Goal: Task Accomplishment & Management: Manage account settings

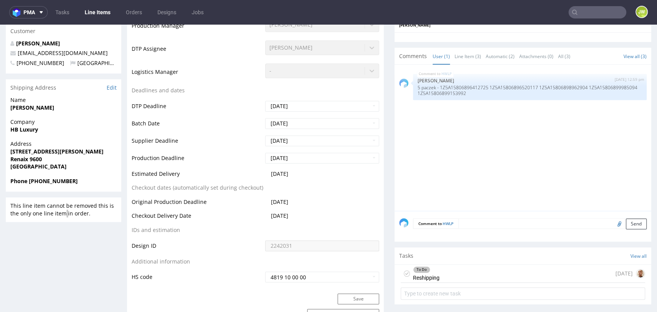
scroll to position [6, 0]
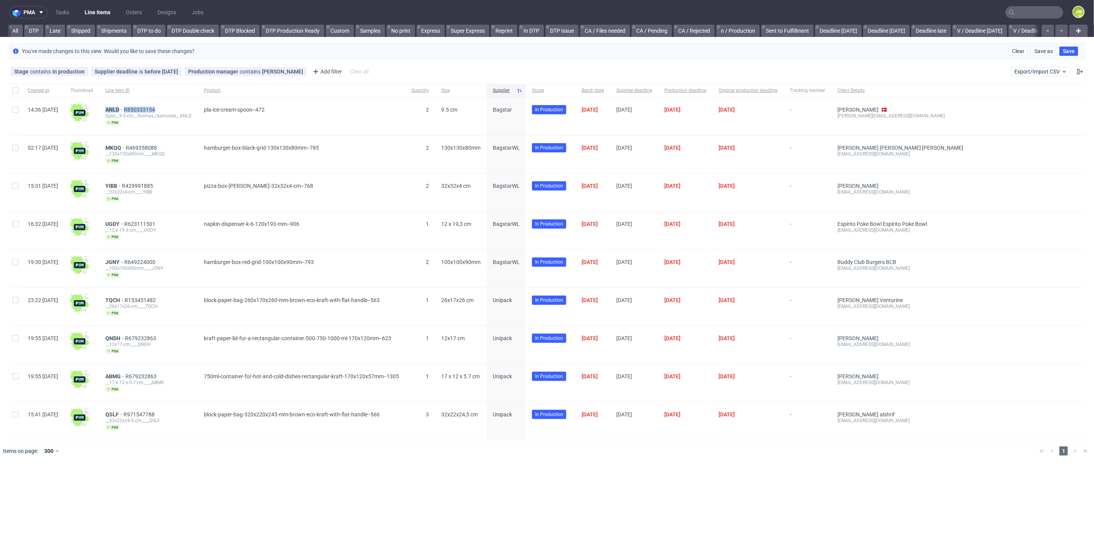
scroll to position [0, 1585]
click at [1036, 70] on span "Export/Import CSV" at bounding box center [1040, 71] width 53 height 6
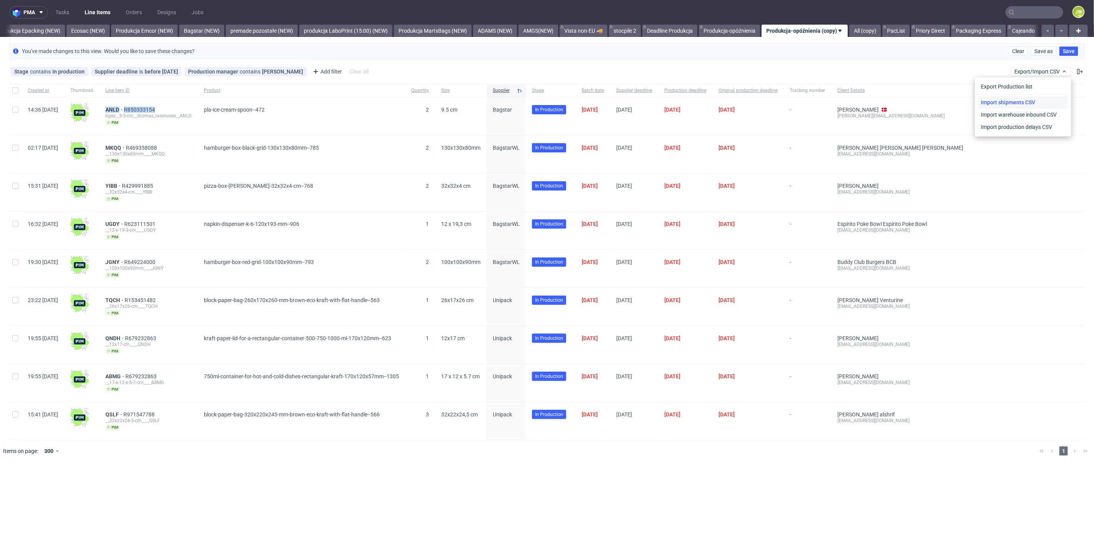
click at [1011, 103] on link "Import shipments CSV" at bounding box center [1023, 102] width 90 height 12
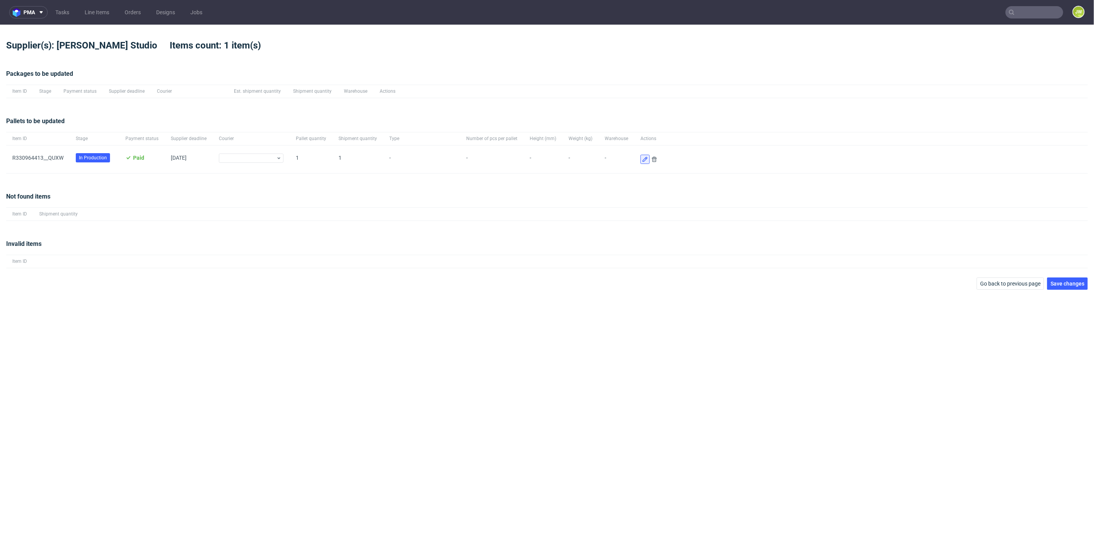
click at [642, 160] on icon at bounding box center [645, 159] width 6 height 6
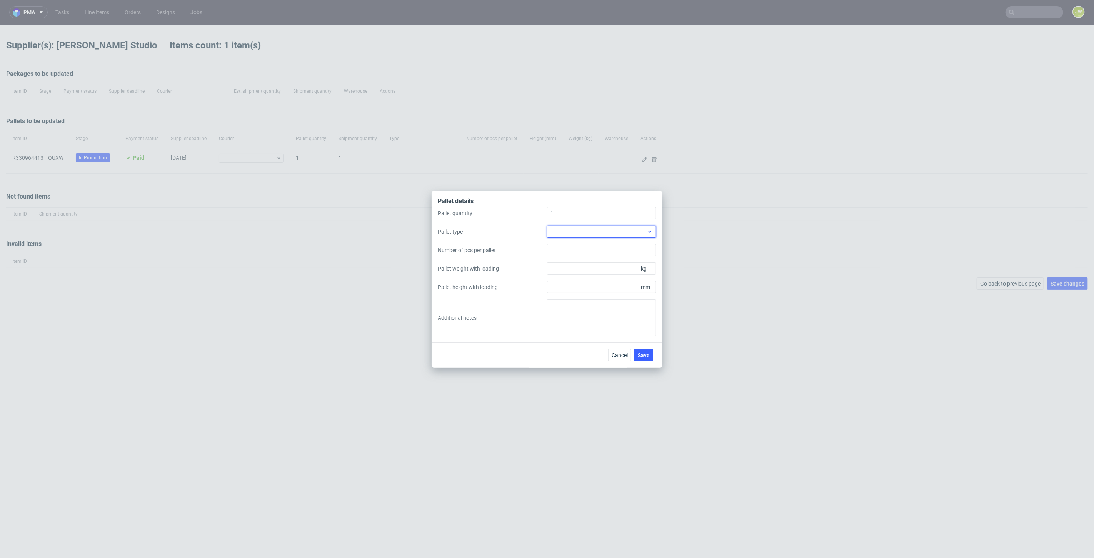
click at [567, 229] on div at bounding box center [601, 231] width 109 height 12
click at [578, 263] on div "EPAL2, 1200 x 1000mm" at bounding box center [601, 263] width 103 height 14
click at [568, 252] on input "Number of pcs per pallet" at bounding box center [601, 250] width 109 height 12
click at [571, 267] on input "Pallet weight with loading" at bounding box center [601, 268] width 109 height 12
type input "172"
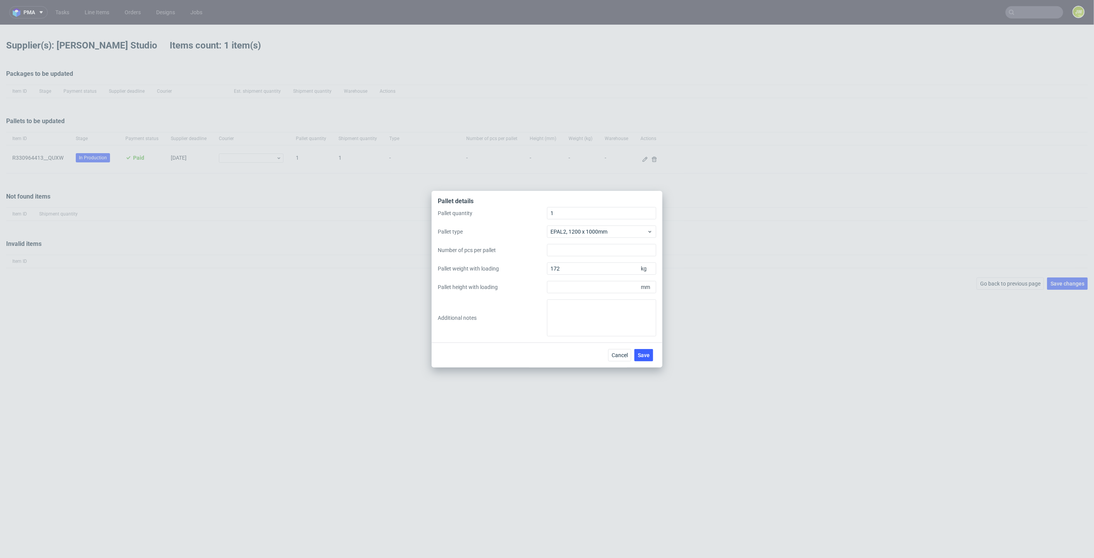
click at [523, 296] on div "Pallet quantity 1 Pallet type EPAL2, 1200 x 1000mm Number of pcs per pallet Pal…" at bounding box center [547, 271] width 218 height 129
click at [572, 285] on input "Pallet height with loading" at bounding box center [601, 287] width 109 height 12
type input "1800"
click at [502, 309] on div "Pallet quantity 1 Pallet type EPAL2, 1200 x 1000mm Number of pcs per pallet Pal…" at bounding box center [547, 271] width 218 height 129
drag, startPoint x: 643, startPoint y: 355, endPoint x: 656, endPoint y: 350, distance: 13.6
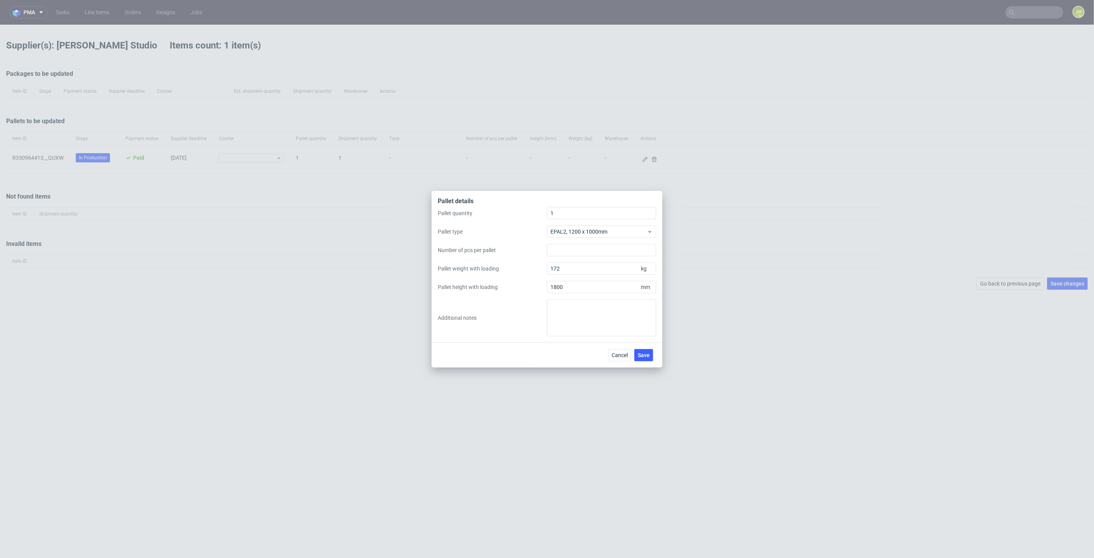
click at [644, 355] on span "Save" at bounding box center [644, 354] width 12 height 5
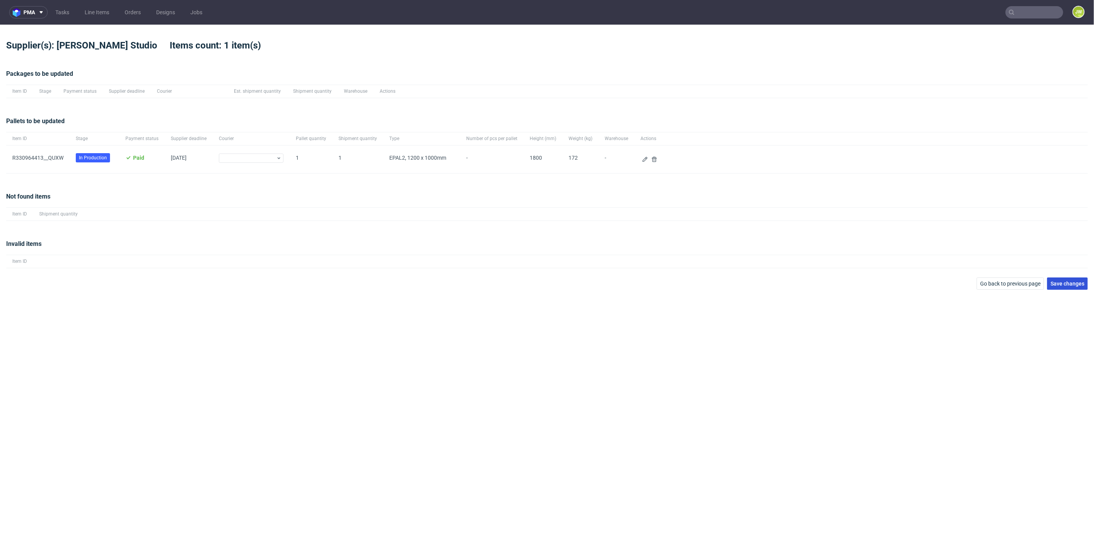
click at [1076, 283] on span "Save changes" at bounding box center [1068, 283] width 34 height 5
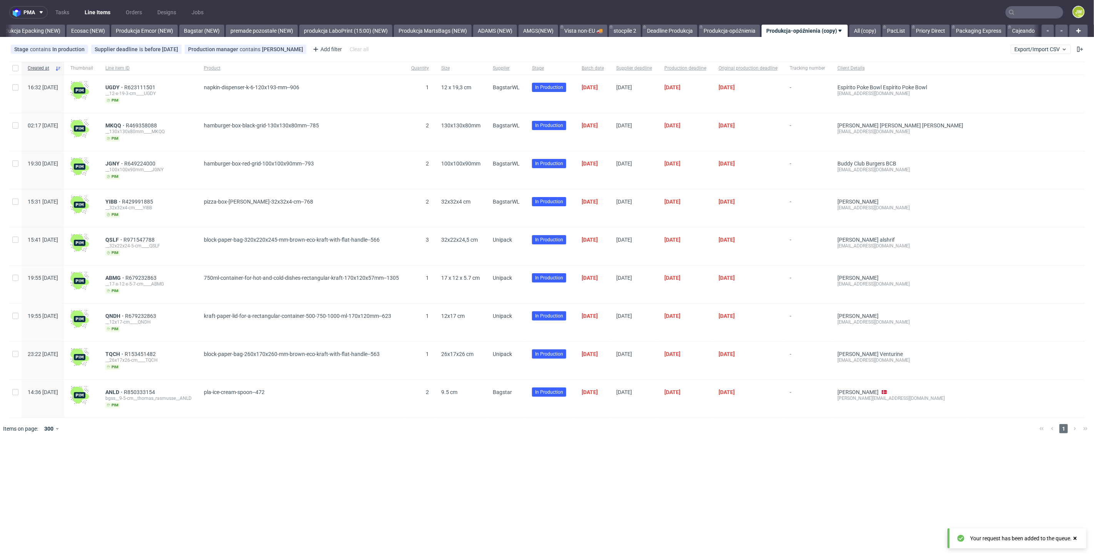
scroll to position [0, 1585]
click at [520, 65] on span "Supplier" at bounding box center [506, 68] width 27 height 7
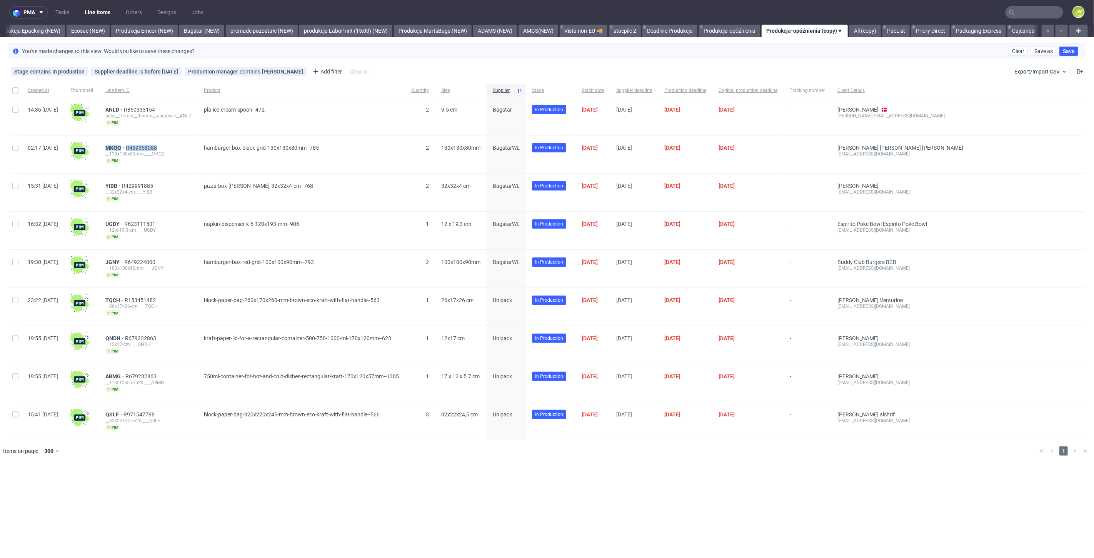
drag, startPoint x: 205, startPoint y: 147, endPoint x: 125, endPoint y: 147, distance: 80.4
click at [125, 147] on div "MKQQ R469358088 __130x130x80mm____MKQQ pim" at bounding box center [148, 154] width 98 height 38
copy div "MKQQ R469358088"
drag, startPoint x: 181, startPoint y: 182, endPoint x: 120, endPoint y: 182, distance: 60.4
click at [118, 182] on div "15:31 Mon 08.09.2025 YIBB R429991885 __32x32x4-cm____YIBB pim pizza-box-white-b…" at bounding box center [547, 192] width 1076 height 38
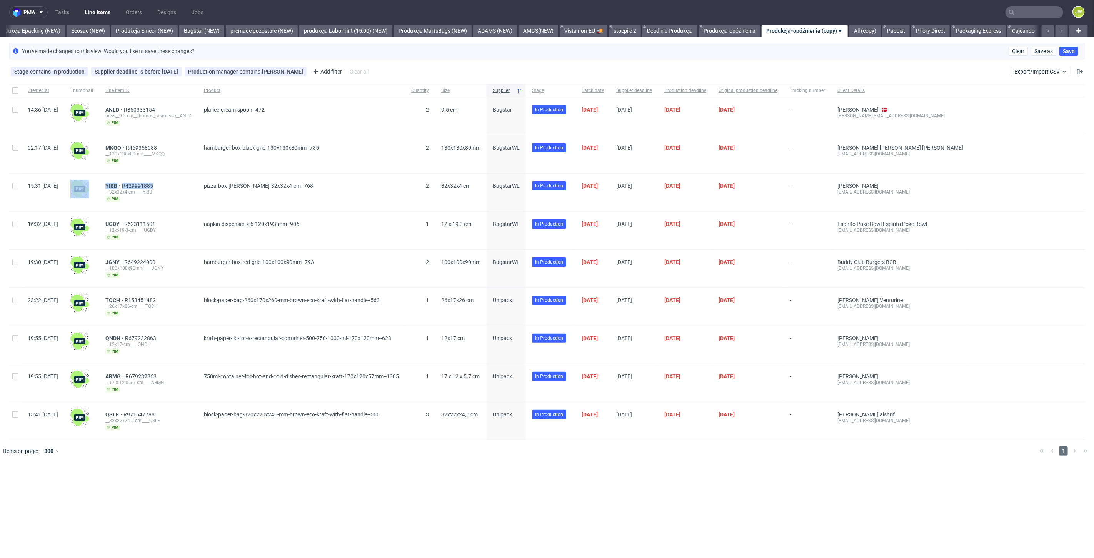
copy div "YIBB R429991885"
drag, startPoint x: 199, startPoint y: 219, endPoint x: 116, endPoint y: 220, distance: 83.1
click at [116, 220] on div "16:32 Tue 09.09.2025 UGDY R623111501 __12-x-19-3-cm____UGDY pim napkin-dispense…" at bounding box center [547, 231] width 1076 height 38
copy div "UGDY R623111501"
click at [192, 222] on div "UGDY R623111501" at bounding box center [148, 224] width 86 height 6
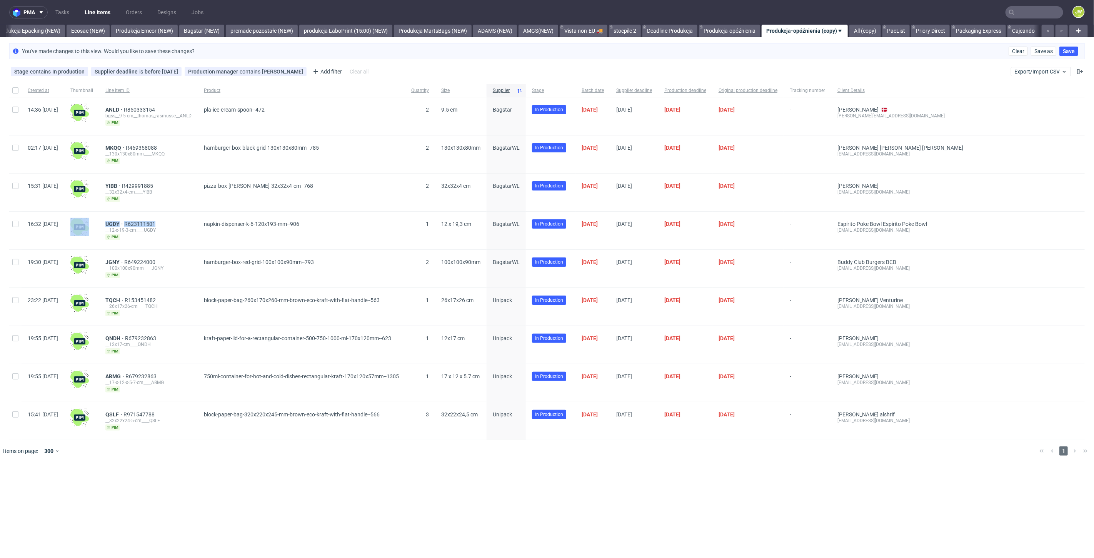
drag, startPoint x: 180, startPoint y: 220, endPoint x: 112, endPoint y: 220, distance: 68.5
click at [112, 220] on div "16:32 Tue 09.09.2025 UGDY R623111501 __12-x-19-3-cm____UGDY pim napkin-dispense…" at bounding box center [547, 231] width 1076 height 38
copy div "UGDY R623111501"
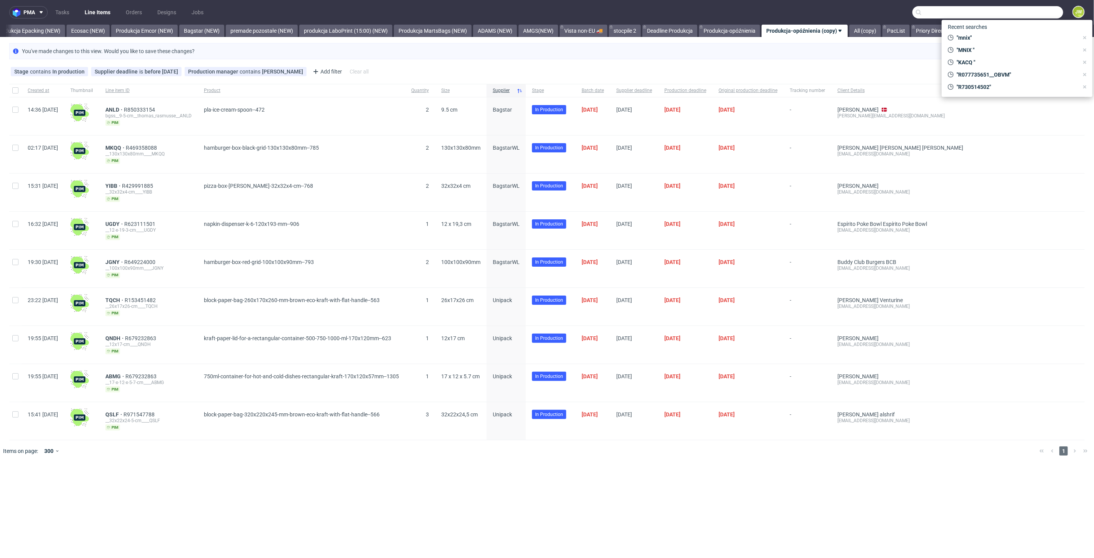
click at [1039, 12] on input "text" at bounding box center [987, 12] width 151 height 12
paste input "BHOE"
type input "BHOE"
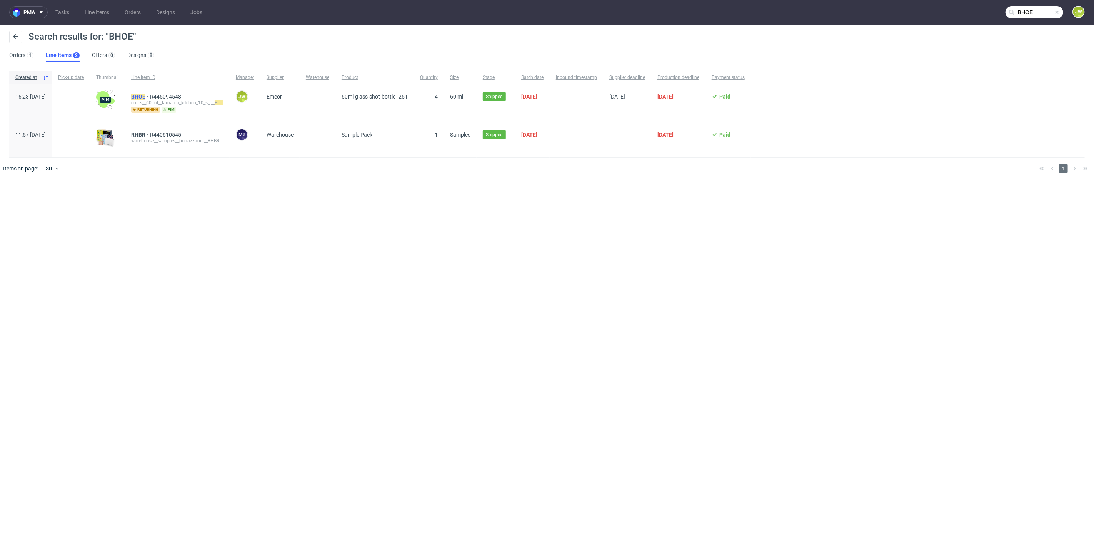
click at [145, 96] on mark "BHOE" at bounding box center [138, 96] width 14 height 6
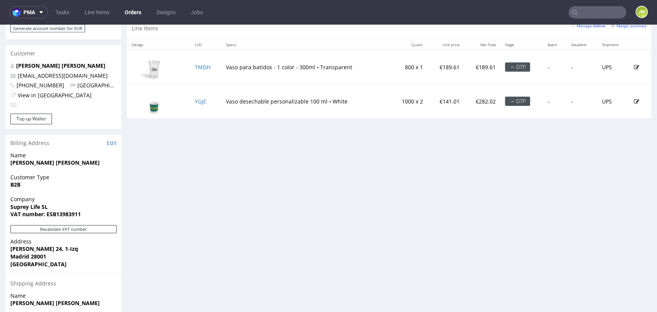
scroll to position [342, 0]
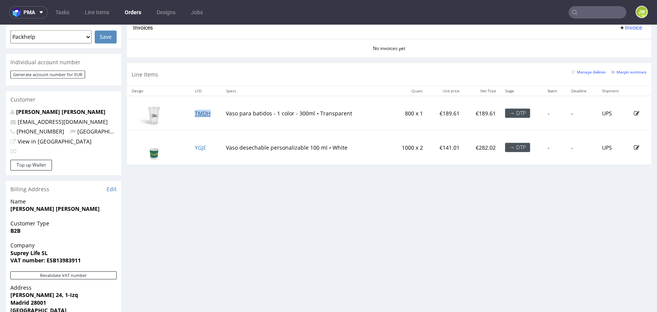
click at [197, 112] on link "TMDH" at bounding box center [203, 113] width 16 height 7
click at [200, 145] on link "YGJE" at bounding box center [201, 147] width 12 height 7
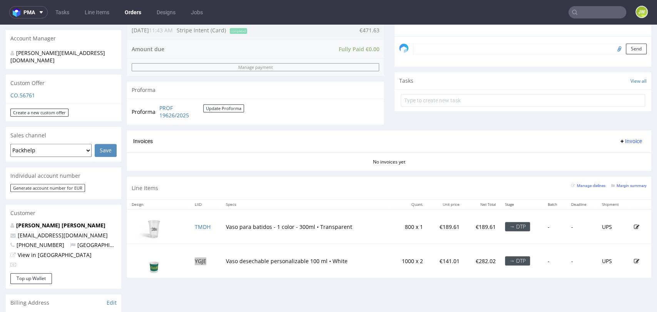
scroll to position [299, 0]
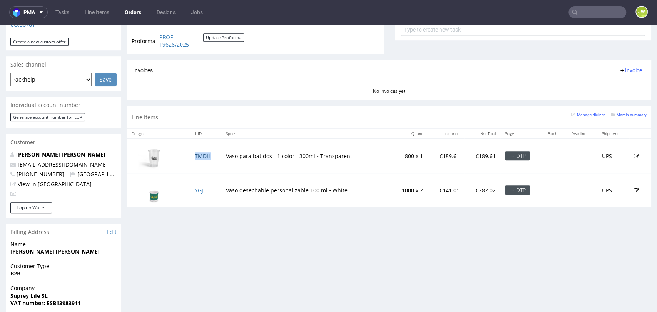
click at [203, 158] on link "TMDH" at bounding box center [203, 155] width 16 height 7
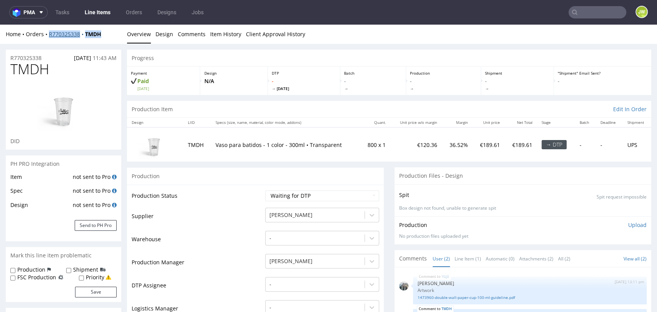
drag, startPoint x: 109, startPoint y: 30, endPoint x: 50, endPoint y: 35, distance: 59.5
click at [50, 35] on div "Home Orders R770325338 TMDH" at bounding box center [63, 34] width 115 height 8
copy div "R770325338 TMDH"
click at [109, 95] on div at bounding box center [63, 107] width 106 height 59
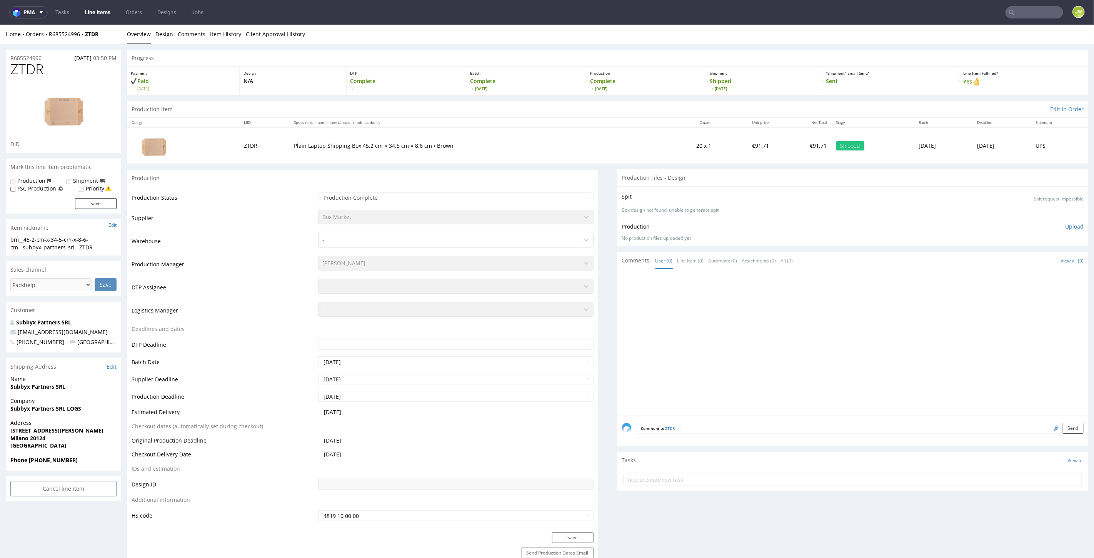
drag, startPoint x: 685, startPoint y: 417, endPoint x: 684, endPoint y: 425, distance: 8.9
click at [685, 418] on div "Comment to ZTDR Send" at bounding box center [852, 430] width 471 height 31
click at [680, 430] on textarea at bounding box center [882, 427] width 404 height 11
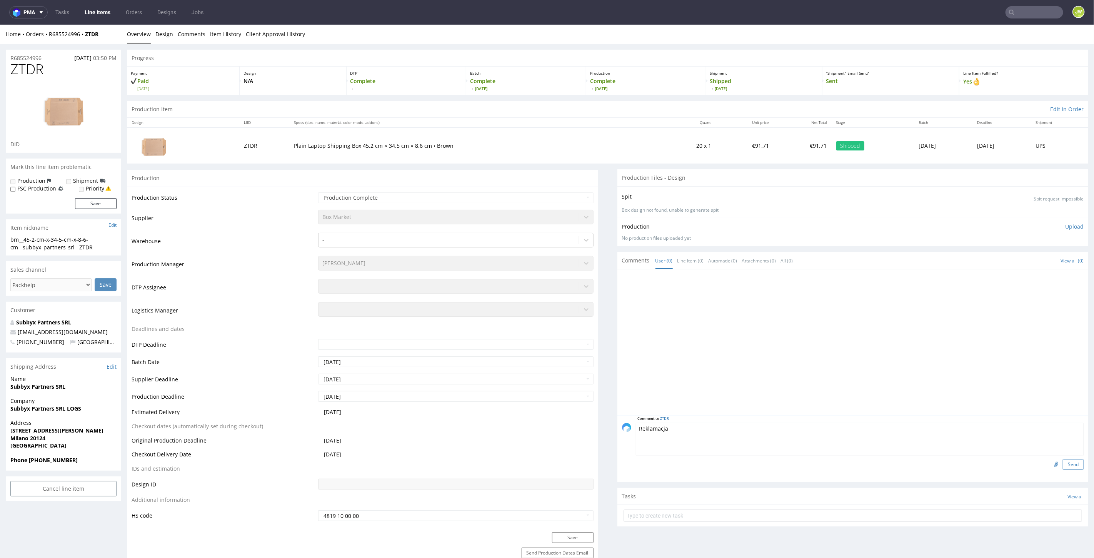
click at [1063, 460] on button "Send" at bounding box center [1073, 464] width 21 height 11
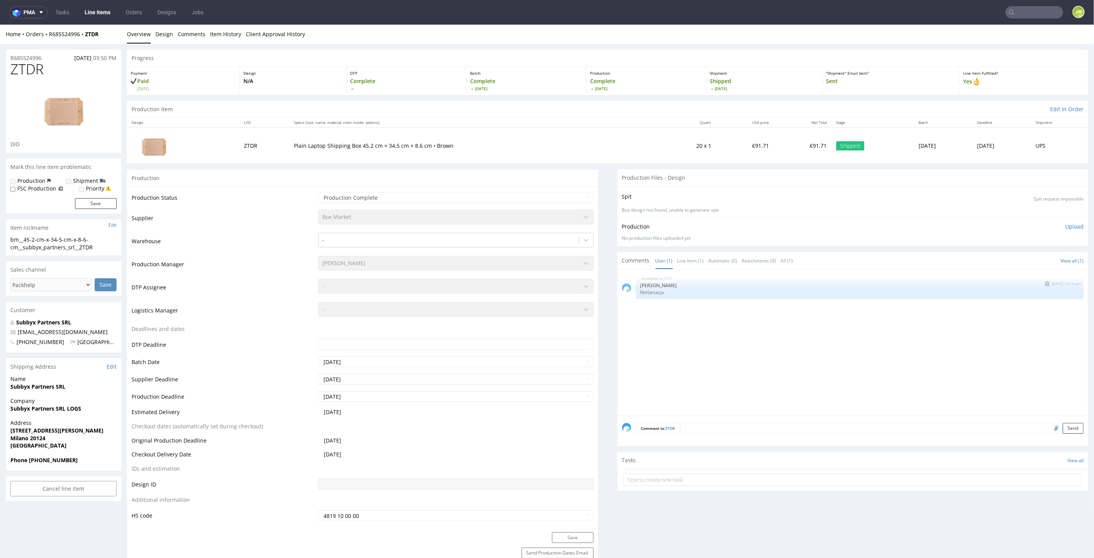
click at [671, 292] on p "Reklamacja" at bounding box center [859, 292] width 439 height 6
click at [1043, 285] on button "submit" at bounding box center [1047, 282] width 9 height 5
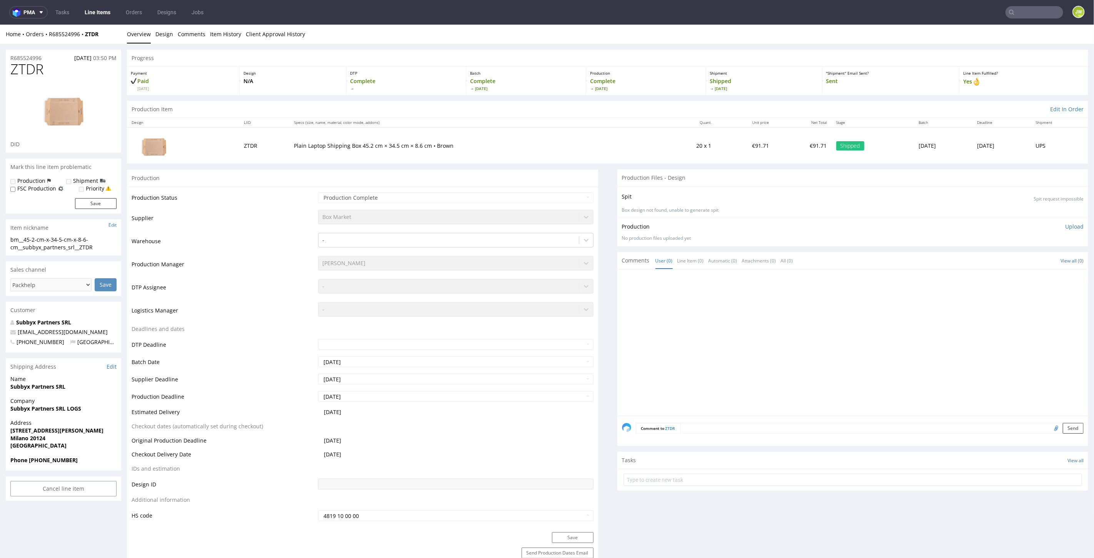
click at [688, 423] on textarea at bounding box center [882, 427] width 404 height 11
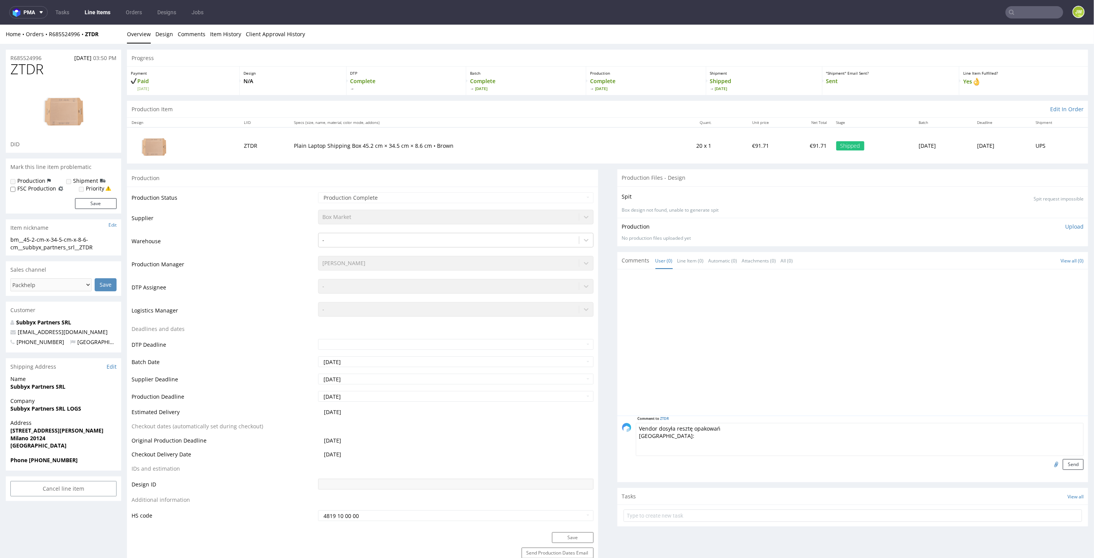
paste textarea "1Z5A15806898369047"
click at [643, 438] on textarea "Vendor dosyła resztę opakowań TN:1Z5A15806898369047" at bounding box center [860, 438] width 448 height 33
click at [641, 437] on textarea "Vendor dosyła resztę opakowań TN:1Z5A15806898369047" at bounding box center [860, 438] width 448 height 33
type textarea "Vendor dosyła resztę opakowań TN: 1Z5A15806898369047"
click at [1063, 462] on button "Send" at bounding box center [1073, 464] width 21 height 11
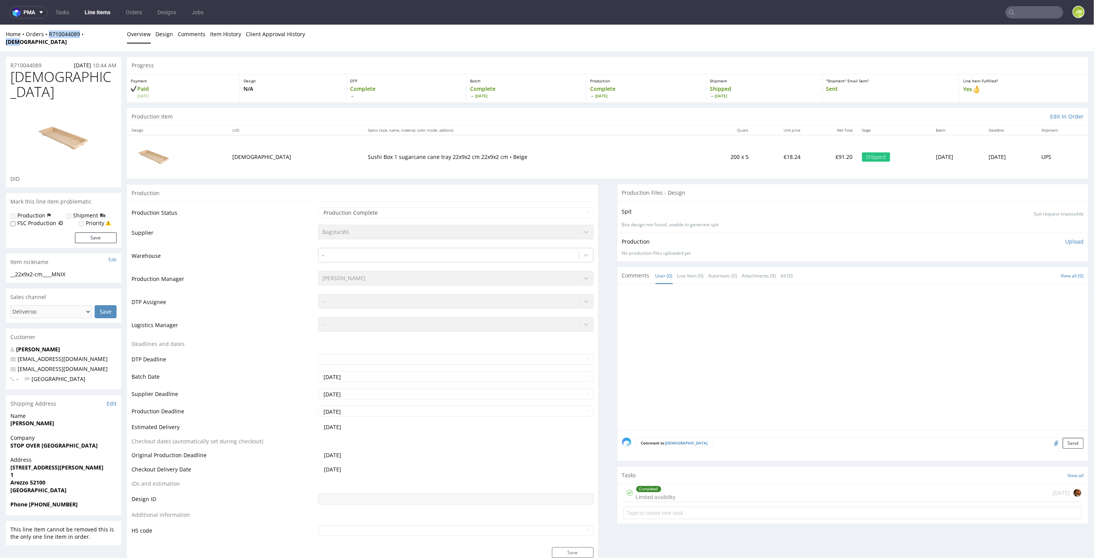
click at [93, 13] on link "Line Items" at bounding box center [97, 12] width 35 height 12
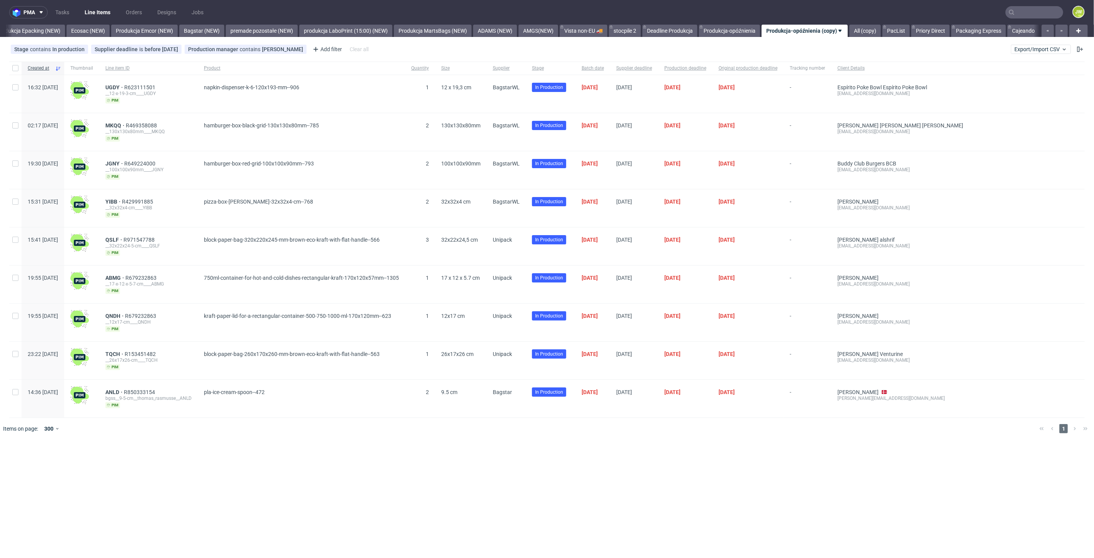
scroll to position [0, 1585]
click at [37, 27] on link "Produkcja Epacking (NEW)" at bounding box center [28, 31] width 73 height 12
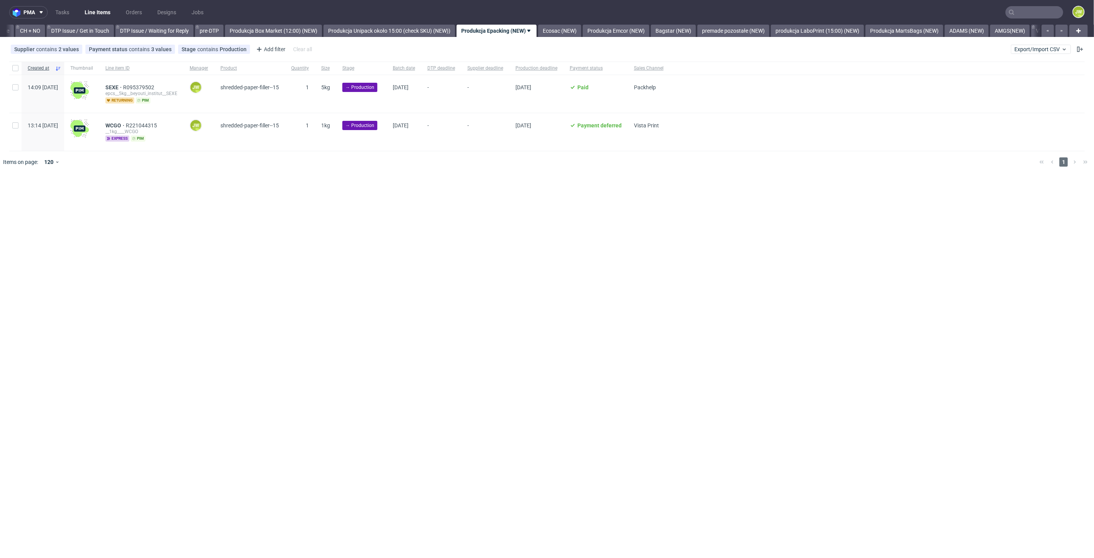
scroll to position [0, 1094]
click at [399, 35] on link "Produkcja Unipack około 15:00 (check SKU) (NEW))" at bounding box center [394, 31] width 132 height 12
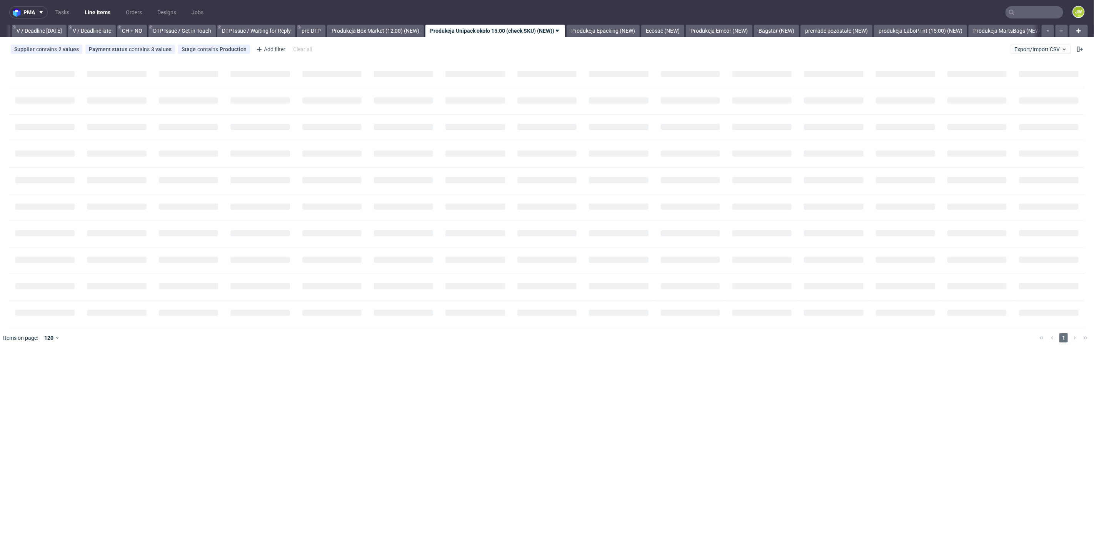
scroll to position [0, 990]
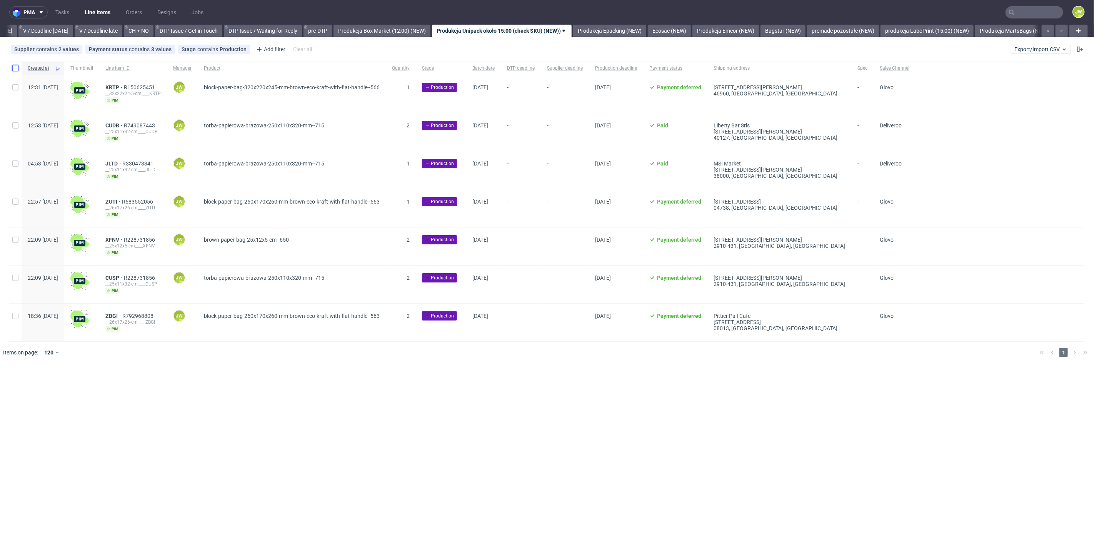
click at [17, 70] on input "checkbox" at bounding box center [15, 68] width 6 height 6
checkbox input "true"
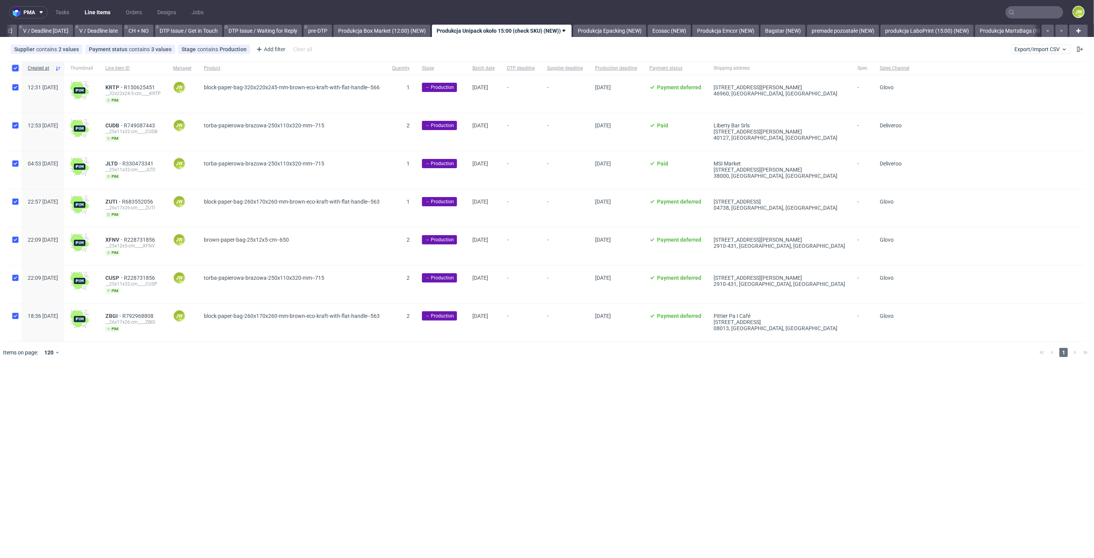
checkbox input "true"
click at [145, 387] on span "Change batch date" at bounding box center [135, 387] width 46 height 8
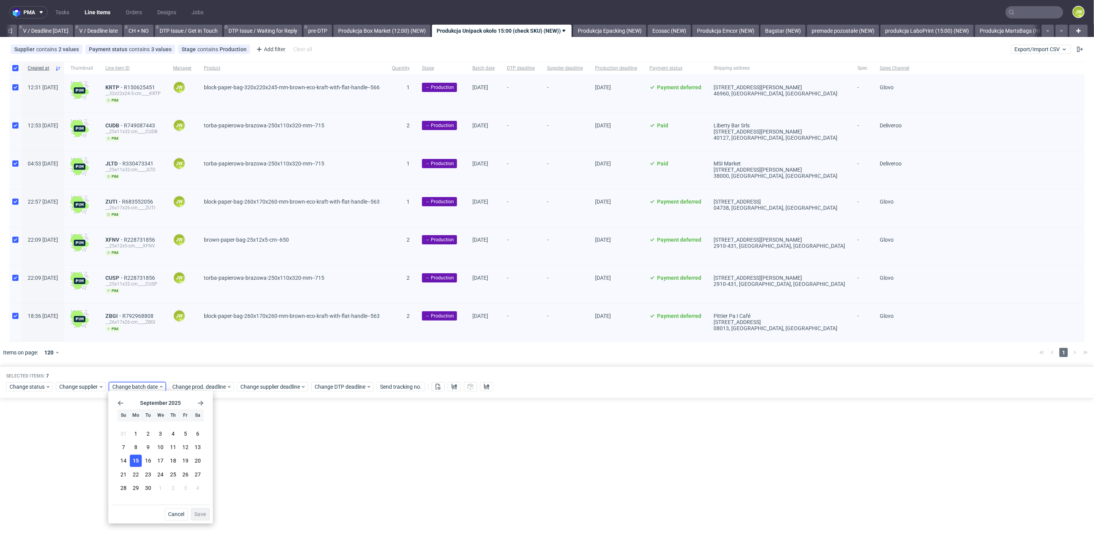
click at [138, 460] on button "15" at bounding box center [136, 461] width 12 height 12
click at [197, 513] on span "Save" at bounding box center [200, 514] width 12 height 5
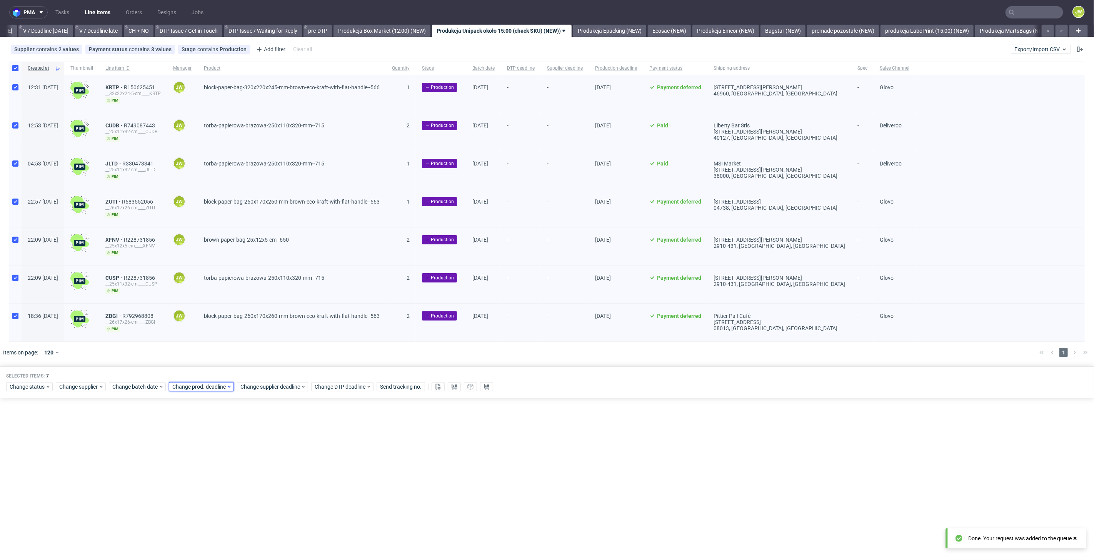
click at [188, 383] on span "Change prod. deadline" at bounding box center [199, 387] width 54 height 8
click at [205, 459] on span "16" at bounding box center [207, 461] width 6 height 8
click at [250, 515] on div "Cancel Save" at bounding box center [220, 513] width 98 height 16
drag, startPoint x: 259, startPoint y: 514, endPoint x: 258, endPoint y: 505, distance: 8.9
click at [259, 513] on span "Save" at bounding box center [260, 514] width 12 height 5
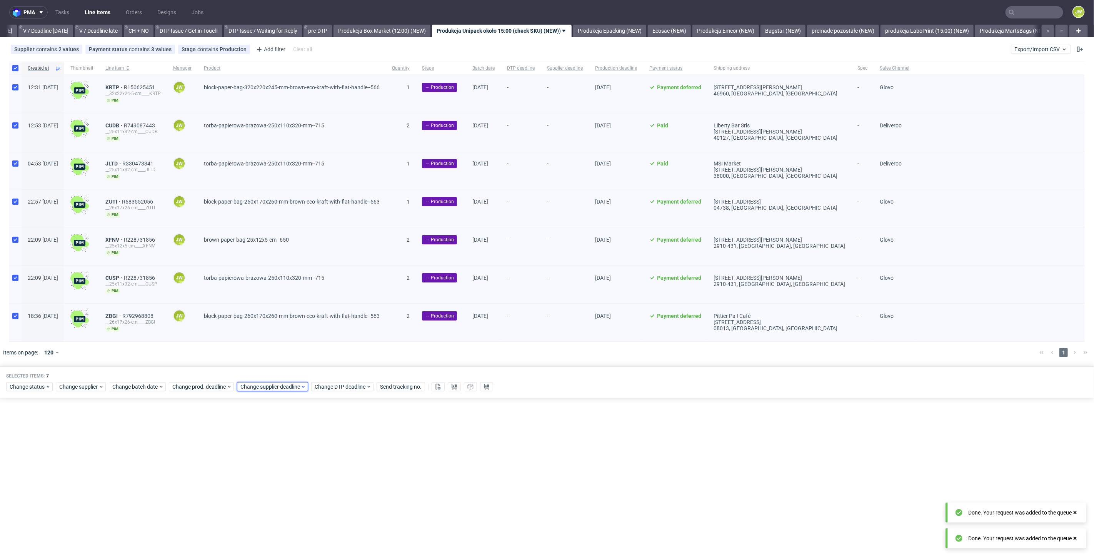
click at [271, 383] on span "Change supplier deadline" at bounding box center [270, 387] width 60 height 8
drag, startPoint x: 275, startPoint y: 460, endPoint x: 285, endPoint y: 484, distance: 25.5
click at [276, 460] on span "16" at bounding box center [275, 461] width 6 height 8
drag, startPoint x: 320, startPoint y: 511, endPoint x: 320, endPoint y: 499, distance: 12.7
click at [320, 512] on button "Save" at bounding box center [328, 514] width 19 height 12
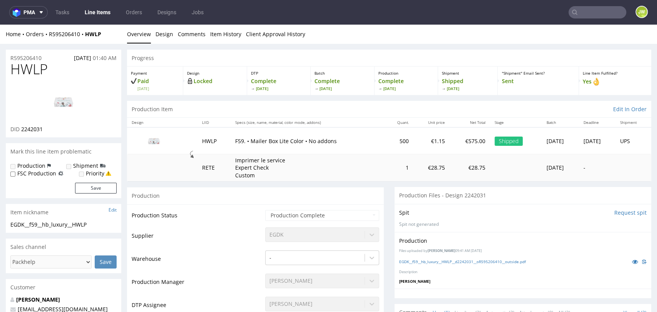
scroll to position [6, 0]
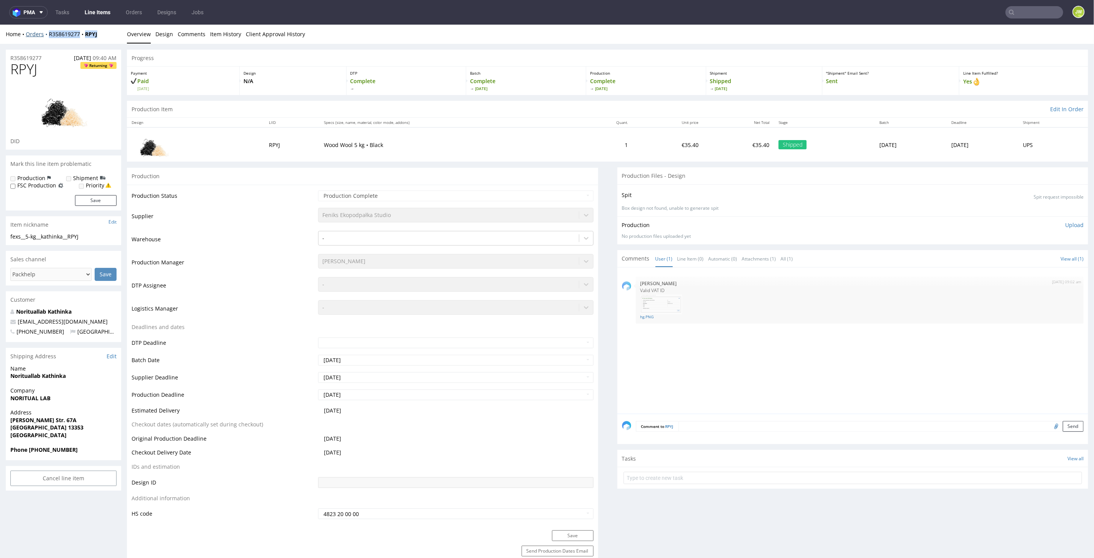
drag, startPoint x: 110, startPoint y: 34, endPoint x: 47, endPoint y: 35, distance: 63.5
click at [47, 35] on div "Home Orders R358619277 RPYJ" at bounding box center [63, 34] width 115 height 8
copy div "R358619277 RPYJ"
click at [97, 35] on div "Home Orders R358619277 RPYJ" at bounding box center [63, 34] width 115 height 8
drag, startPoint x: 108, startPoint y: 35, endPoint x: 48, endPoint y: 38, distance: 60.1
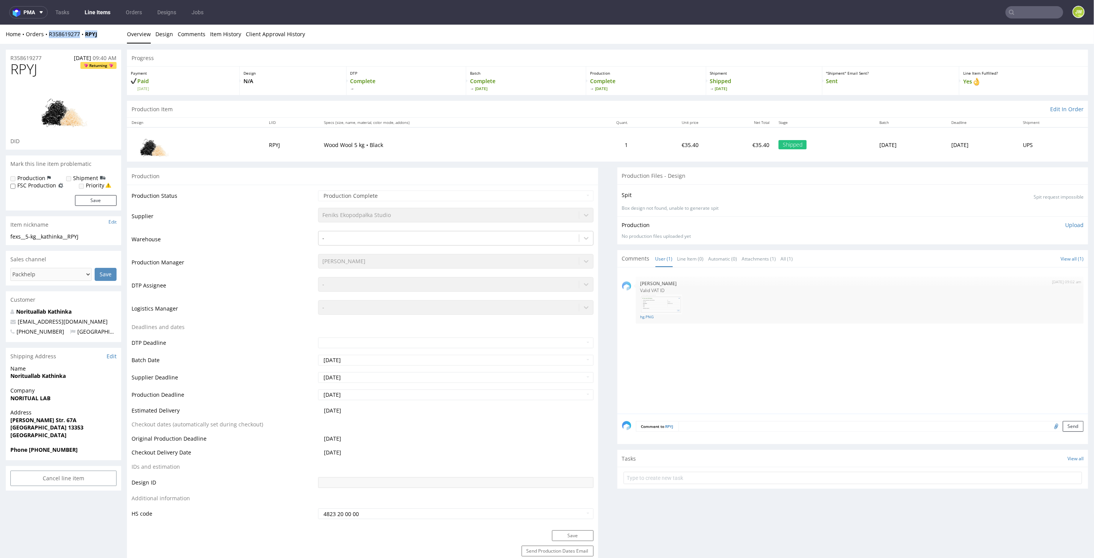
click at [48, 38] on div "Home Orders R358619277 RPYJ Overview Design Comments Item History Client Approv…" at bounding box center [547, 33] width 1094 height 19
copy div "R358619277 RPYJ"
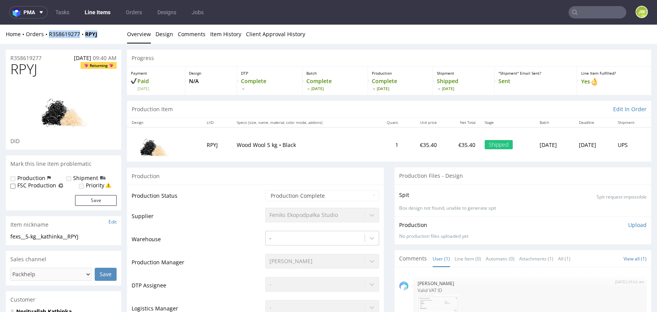
drag, startPoint x: 95, startPoint y: 38, endPoint x: 50, endPoint y: 40, distance: 44.7
click at [50, 40] on div "Home Orders R358619277 RPYJ Overview Design Comments Item History Client Approv…" at bounding box center [328, 34] width 657 height 19
copy div "R358619277 RPYJ"
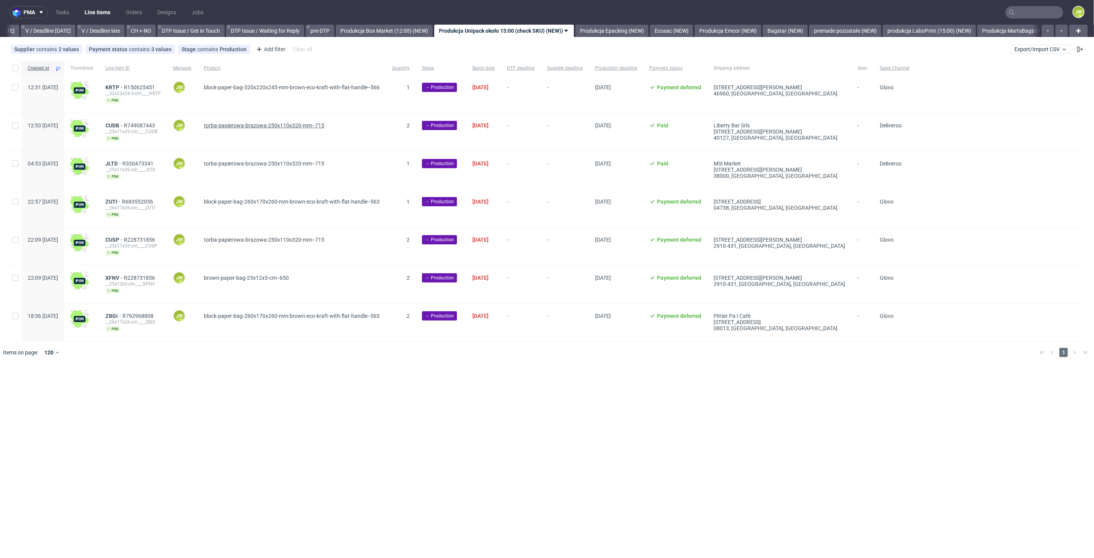
scroll to position [0, 990]
click at [16, 68] on input "checkbox" at bounding box center [15, 68] width 6 height 6
checkbox input "true"
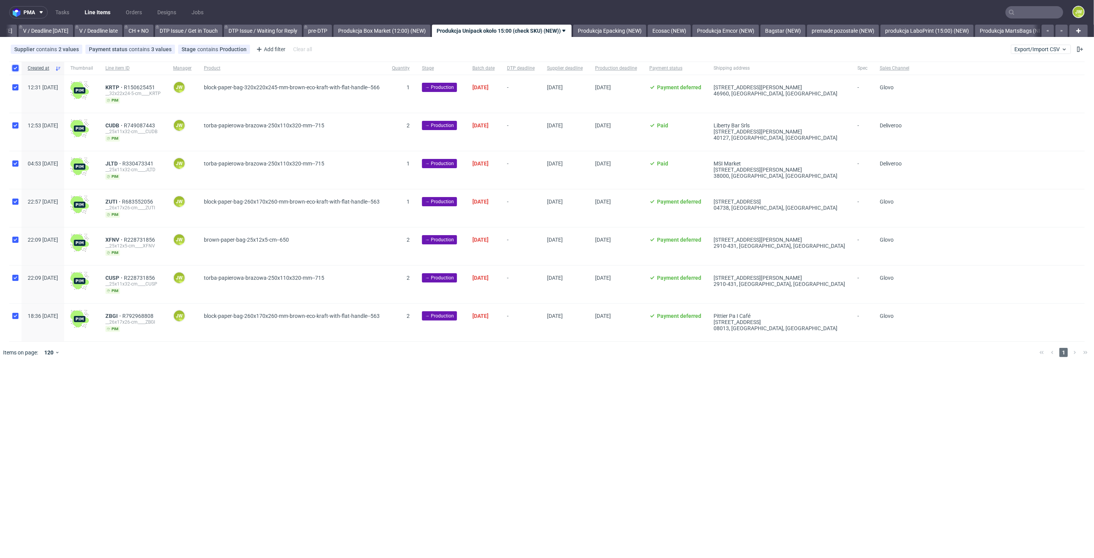
checkbox input "true"
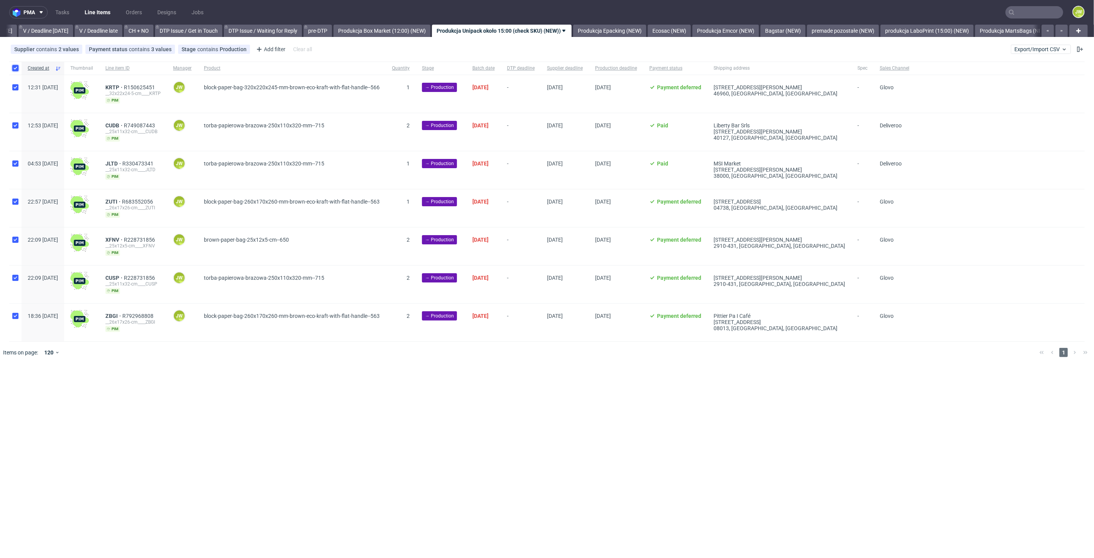
checkbox input "true"
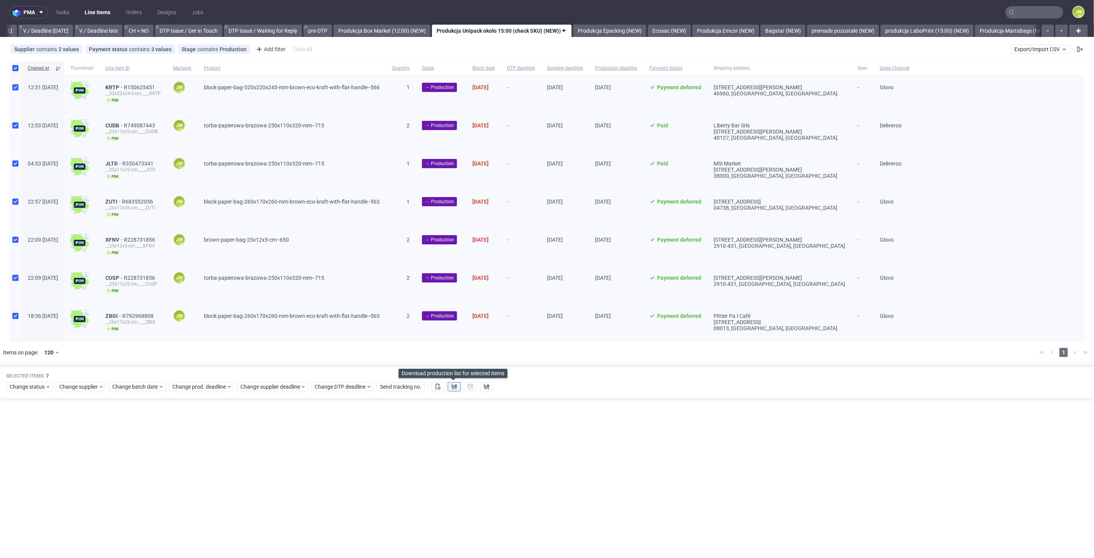
click at [454, 384] on use at bounding box center [454, 387] width 5 height 6
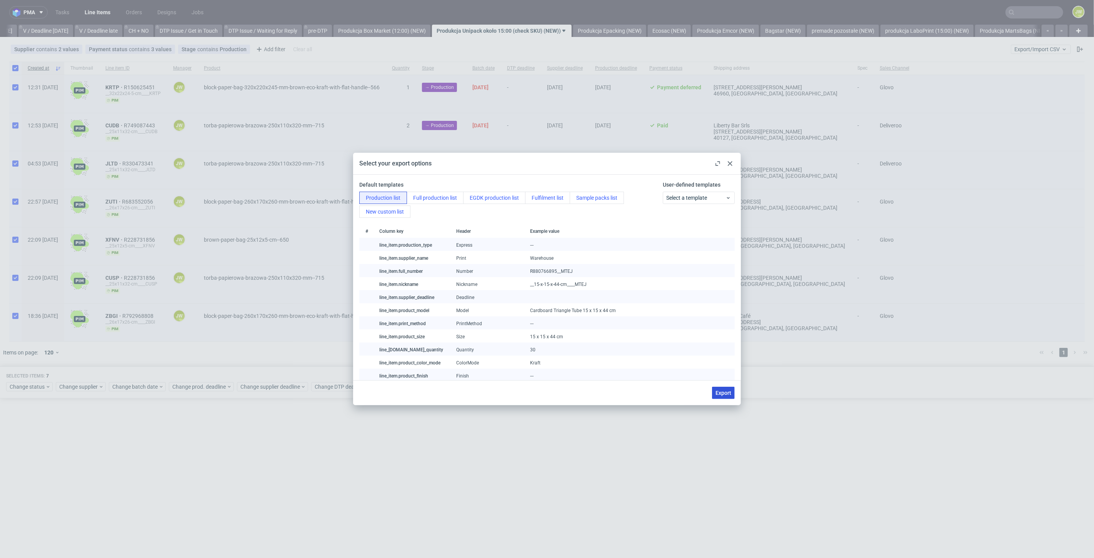
drag, startPoint x: 716, startPoint y: 392, endPoint x: 687, endPoint y: 476, distance: 88.8
click at [716, 392] on span "Export" at bounding box center [724, 392] width 16 height 5
checkbox input "false"
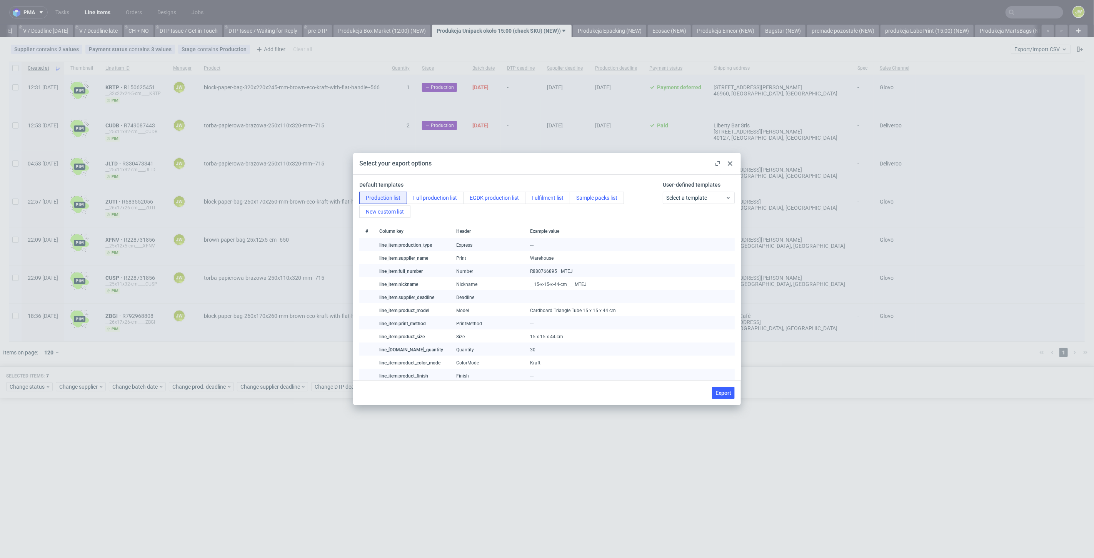
checkbox input "false"
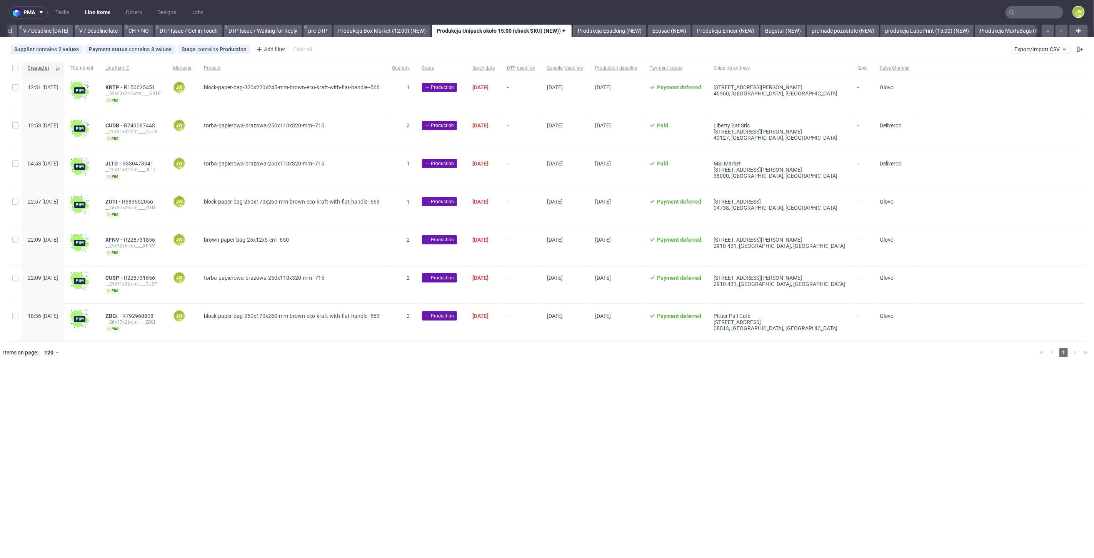
click at [476, 413] on div "pma Tasks Line Items Orders Designs Jobs JW All DTP Late Shipped Shipments DTP …" at bounding box center [547, 279] width 1094 height 558
click at [15, 68] on input "checkbox" at bounding box center [15, 68] width 6 height 6
checkbox input "true"
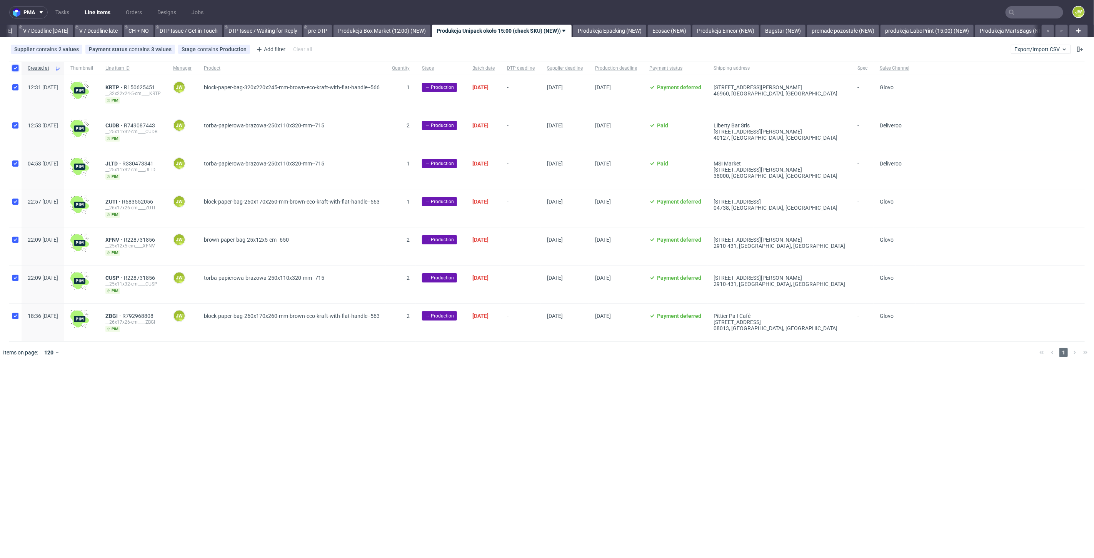
checkbox input "true"
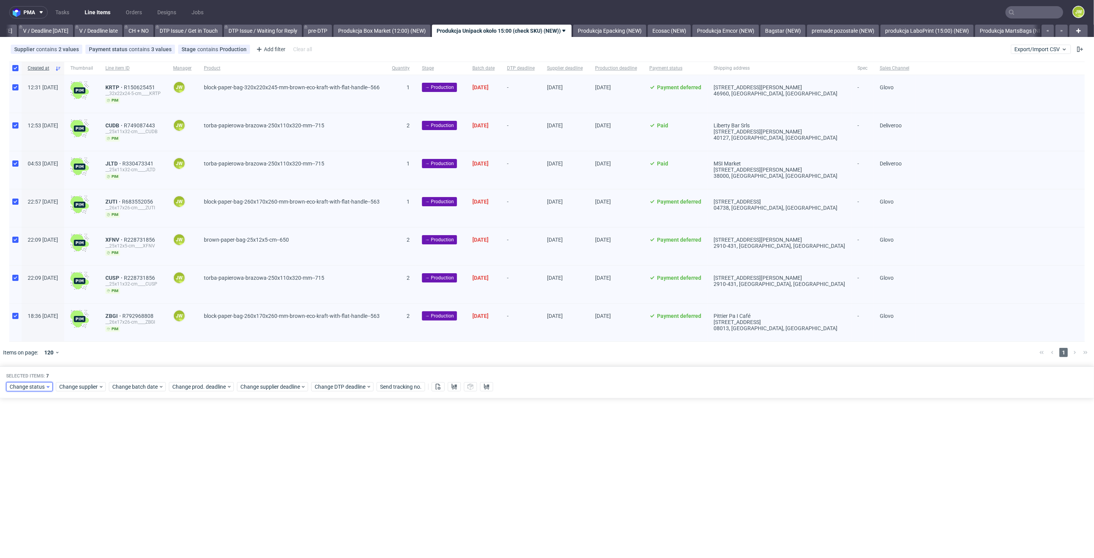
click at [37, 385] on span "Change status" at bounding box center [28, 387] width 36 height 8
click at [20, 485] on span "In Production" at bounding box center [28, 484] width 39 height 11
drag, startPoint x: 82, startPoint y: 497, endPoint x: 110, endPoint y: 343, distance: 156.8
click at [82, 497] on span "Save" at bounding box center [88, 498] width 12 height 5
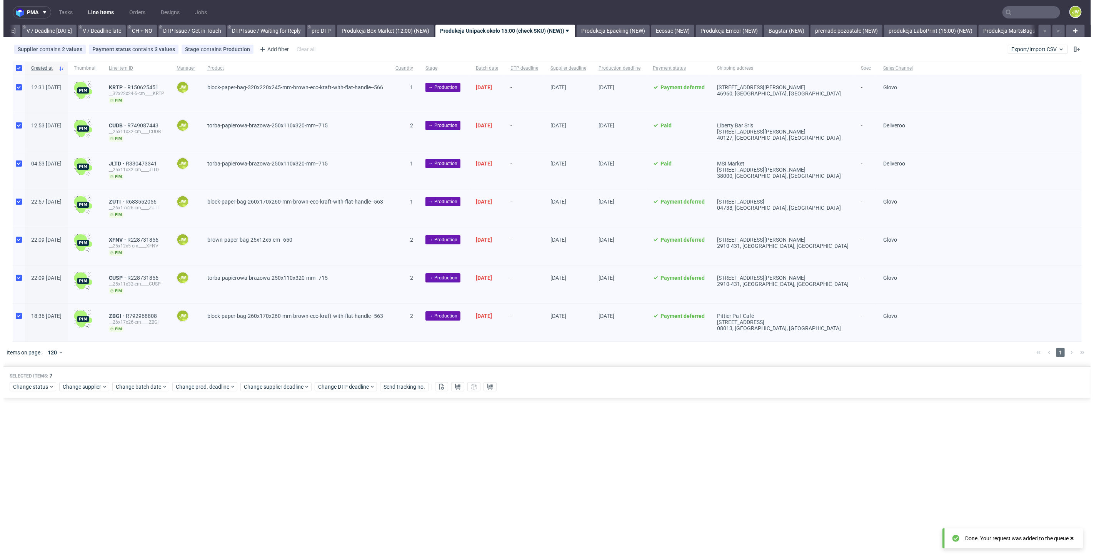
scroll to position [0, 990]
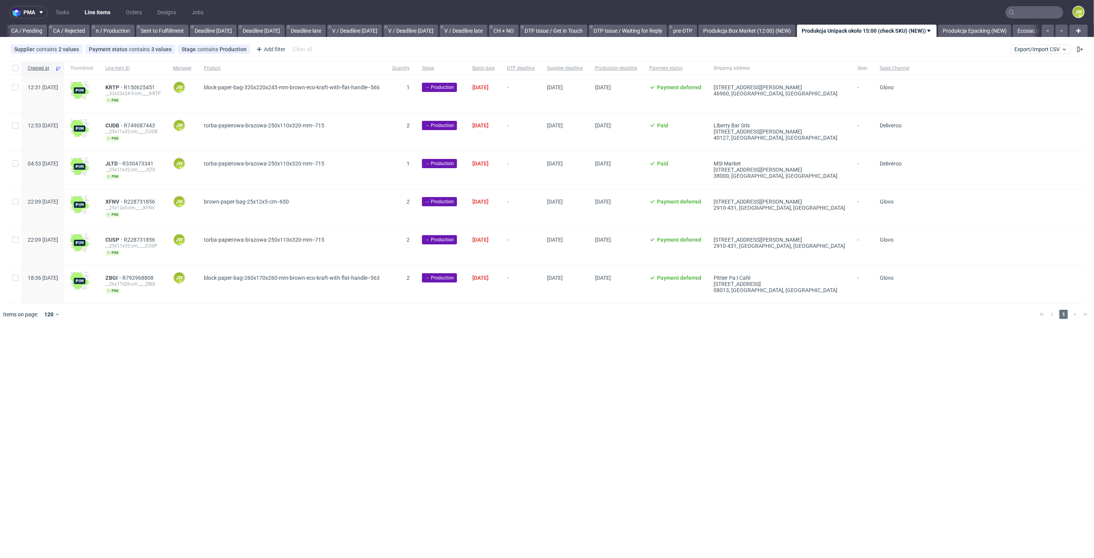
scroll to position [0, 920]
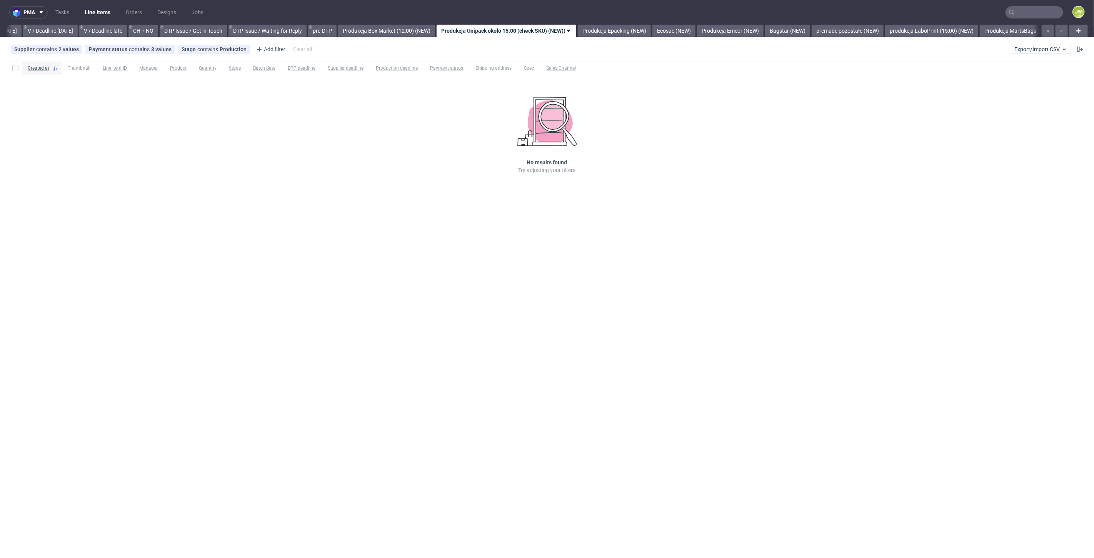
scroll to position [0, 990]
